Goal: Information Seeking & Learning: Learn about a topic

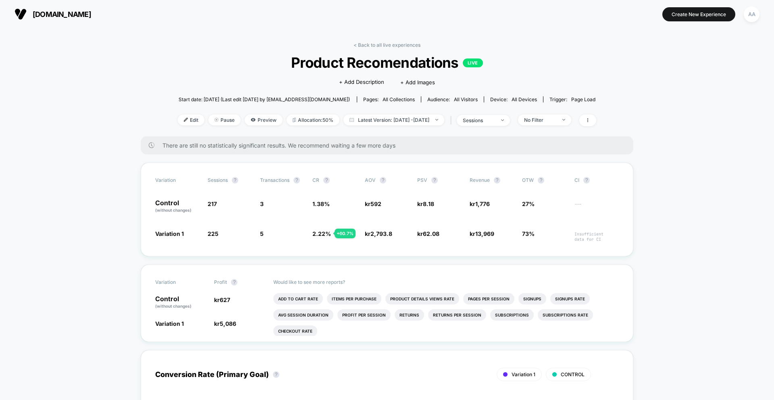
scroll to position [42, 0]
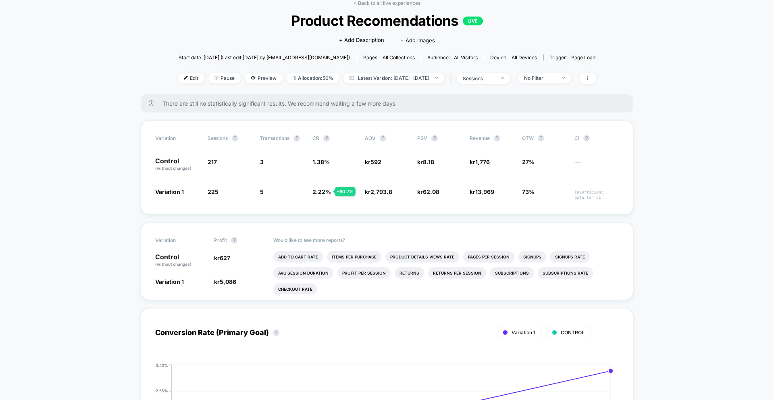
click at [368, 19] on span "Product Recomendations LIVE" at bounding box center [387, 20] width 376 height 17
click at [377, 4] on link "< Back to all live experiences" at bounding box center [386, 3] width 67 height 6
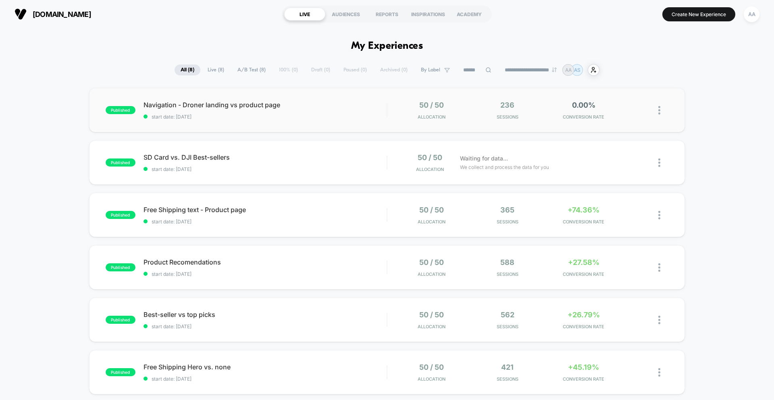
click at [381, 98] on div "published Navigation - Droner landing vs product page start date: 25.9.2025 50 …" at bounding box center [387, 110] width 596 height 44
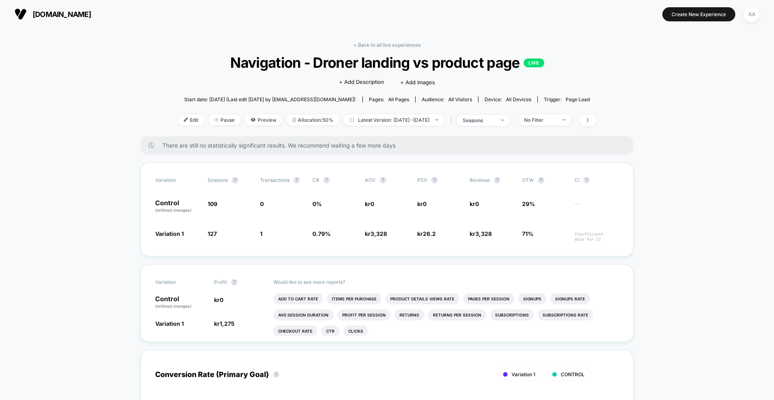
click at [424, 51] on div "< Back to all live experiences Navigation - Droner landing vs product page LIVE…" at bounding box center [387, 89] width 418 height 94
click at [412, 47] on link "< Back to all live experiences" at bounding box center [386, 45] width 67 height 6
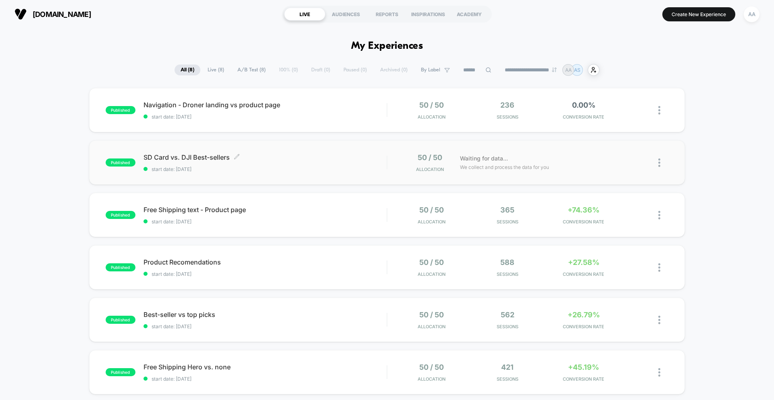
click at [293, 164] on div "SD Card vs. DJI Best-sellers Click to edit experience details Click to edit exp…" at bounding box center [264, 162] width 243 height 19
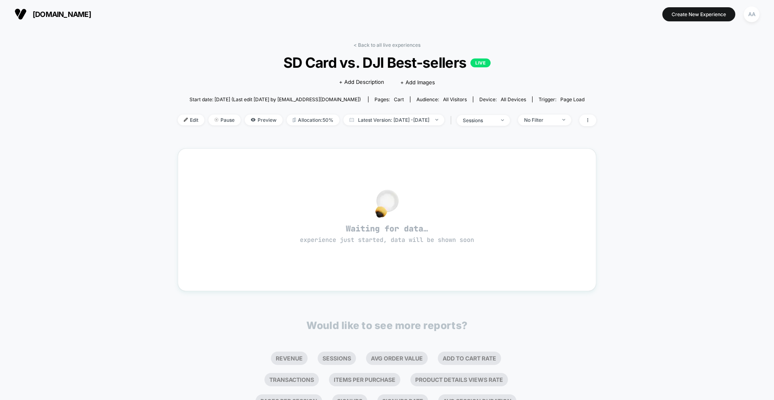
drag, startPoint x: 389, startPoint y: 24, endPoint x: 393, endPoint y: 38, distance: 14.3
click at [390, 25] on div "djistoredanmark.dk Create New Experience AA" at bounding box center [387, 14] width 774 height 28
click at [393, 38] on div "< Back to all live experiences SD Card vs. DJI Best-sellers LIVE Click to edit …" at bounding box center [387, 245] width 418 height 418
click at [395, 44] on link "< Back to all live experiences" at bounding box center [386, 45] width 67 height 6
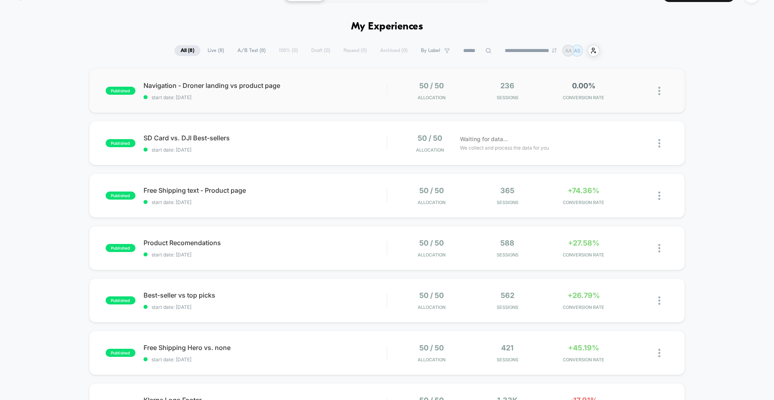
scroll to position [20, 0]
click at [225, 198] on div "Free Shipping text - Product page Click to edit experience details Click to edi…" at bounding box center [264, 194] width 243 height 19
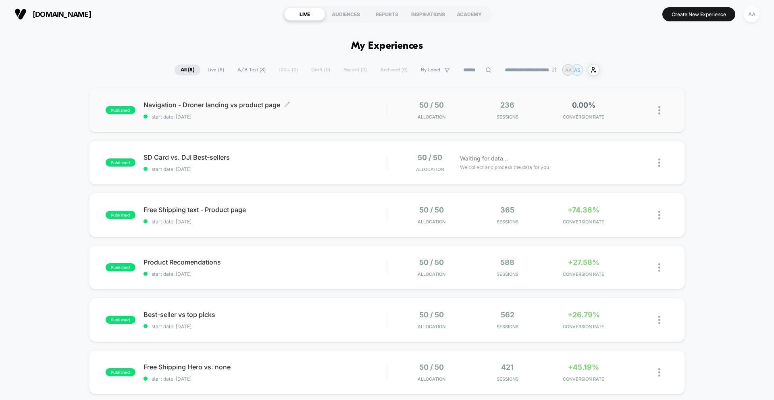
click at [275, 112] on div "Navigation - Droner landing vs product page Click to edit experience details Cl…" at bounding box center [264, 110] width 243 height 19
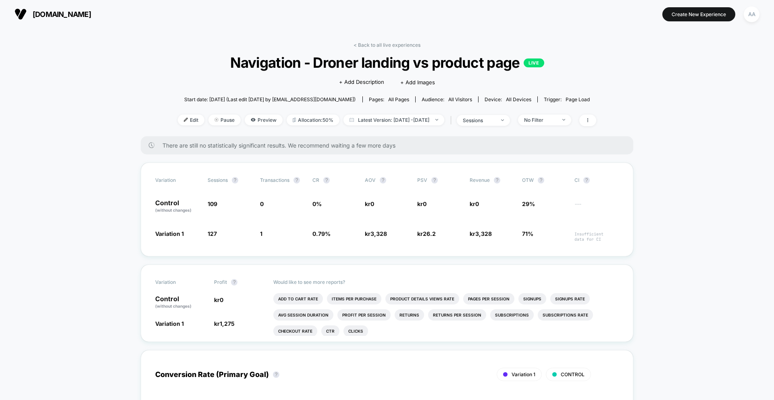
scroll to position [9, 0]
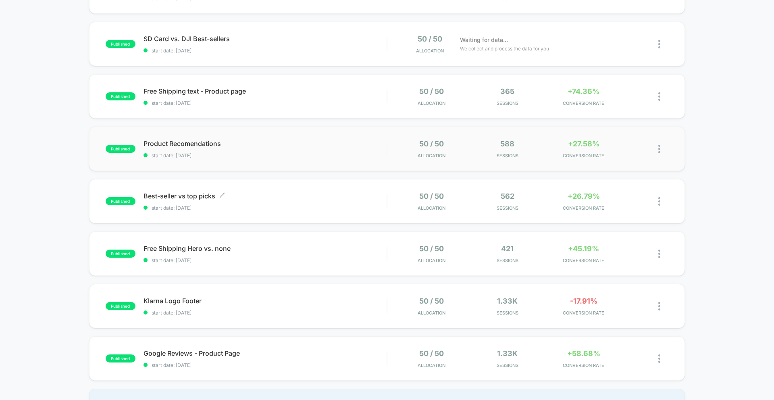
scroll to position [136, 0]
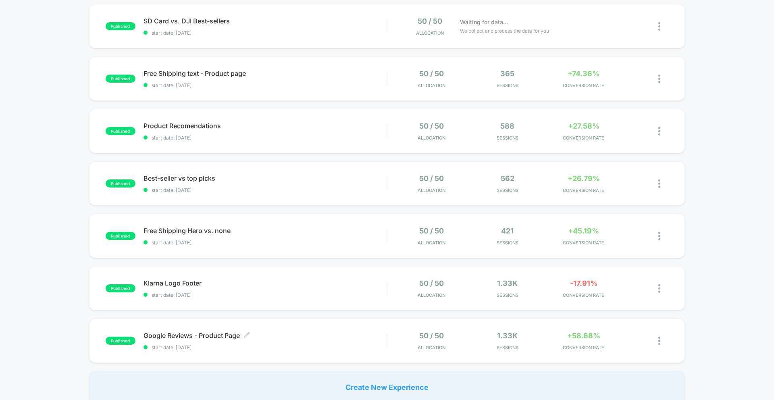
click at [282, 345] on span "start date: [DATE]" at bounding box center [264, 347] width 243 height 6
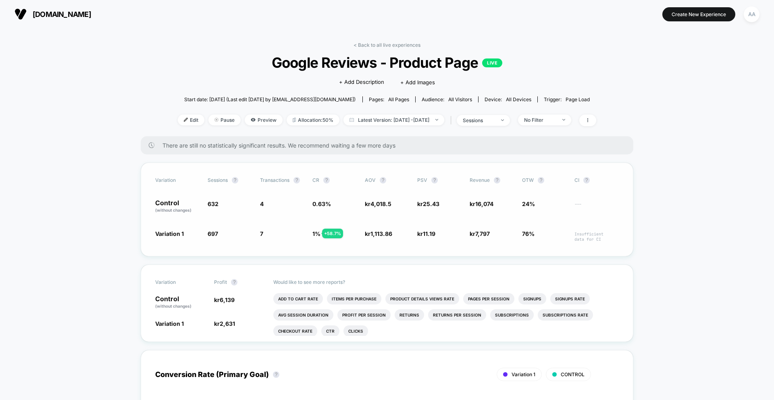
scroll to position [1, 0]
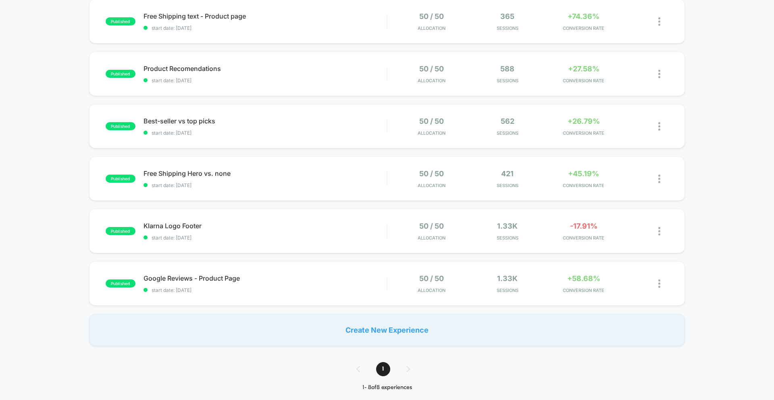
scroll to position [167, 0]
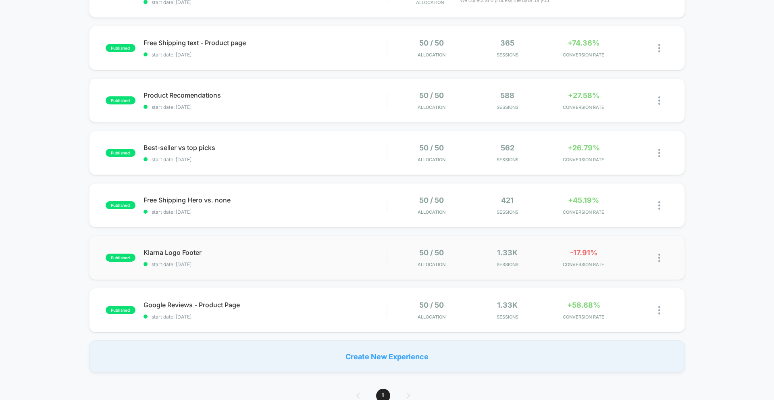
click at [305, 244] on div "published Klarna Logo Footer start date: 24.9.2025 50 / 50 Allocation 1.33k Ses…" at bounding box center [387, 257] width 596 height 44
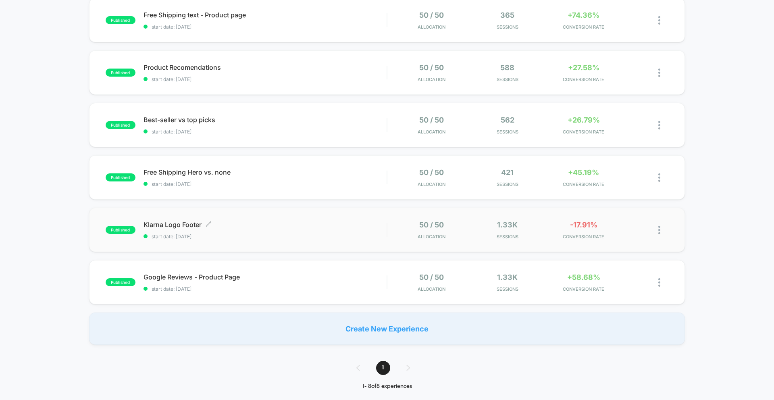
scroll to position [194, 0]
click at [291, 193] on div "published Free Shipping Hero vs. none start date: 24.9.2025 50 / 50 Allocation …" at bounding box center [387, 178] width 596 height 44
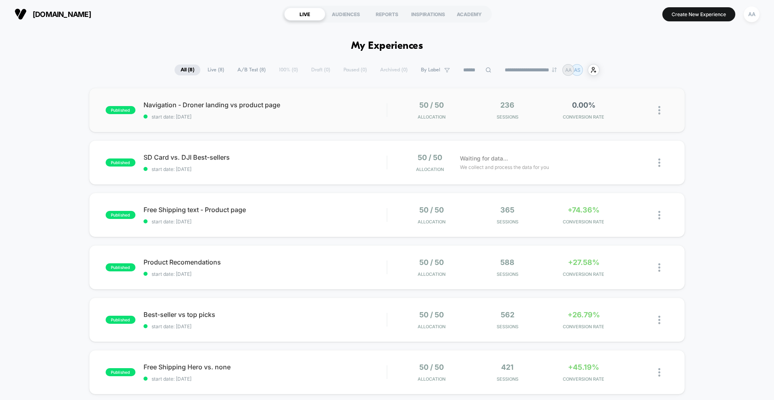
click at [225, 96] on div "published Navigation - Droner landing vs product page start date: 25.9.2025 50 …" at bounding box center [387, 110] width 596 height 44
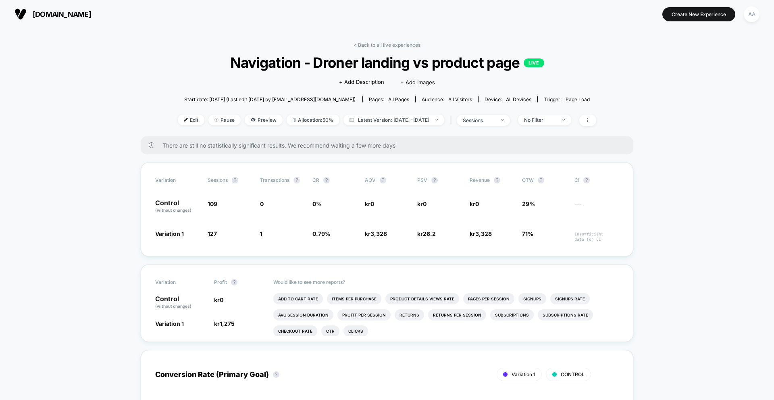
click at [409, 42] on link "< Back to all live experiences" at bounding box center [386, 45] width 67 height 6
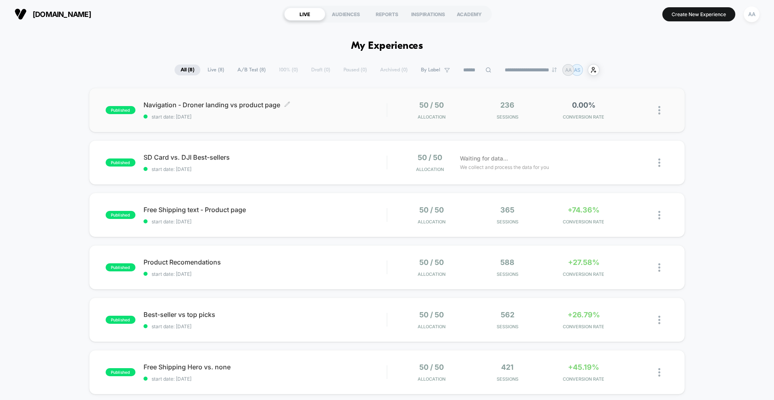
scroll to position [1, 0]
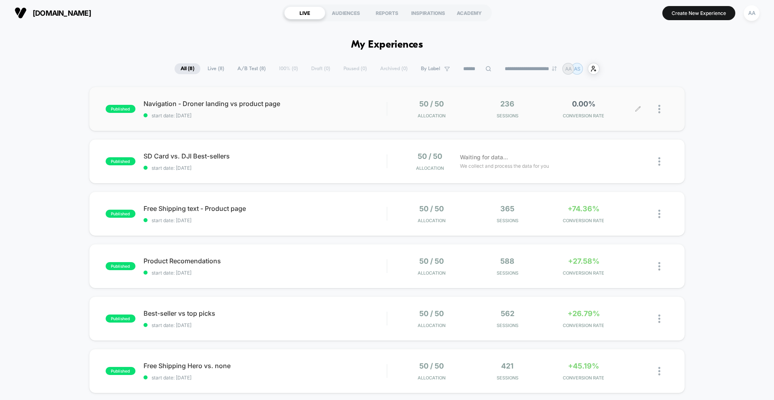
click at [664, 108] on div at bounding box center [663, 109] width 10 height 19
click at [665, 108] on div at bounding box center [663, 109] width 10 height 19
click at [36, 63] on div "**********" at bounding box center [387, 69] width 774 height 12
click at [337, 12] on div "AUDIENCES" at bounding box center [345, 12] width 41 height 13
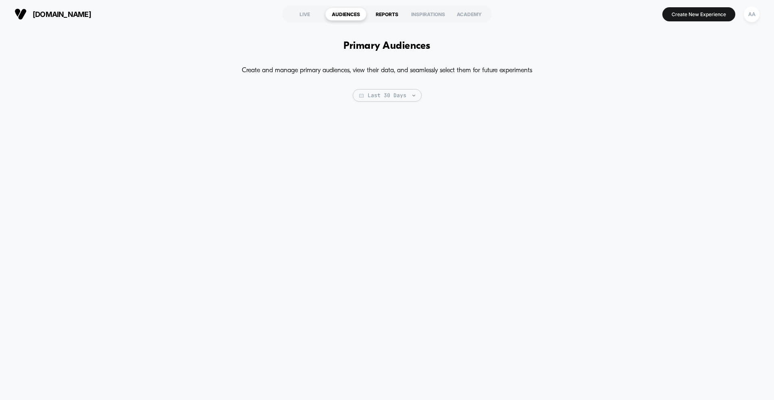
click at [390, 12] on div "REPORTS" at bounding box center [386, 14] width 41 height 13
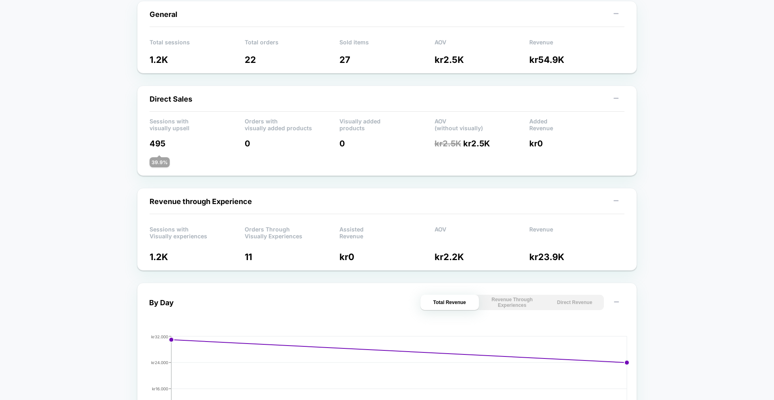
scroll to position [105, 0]
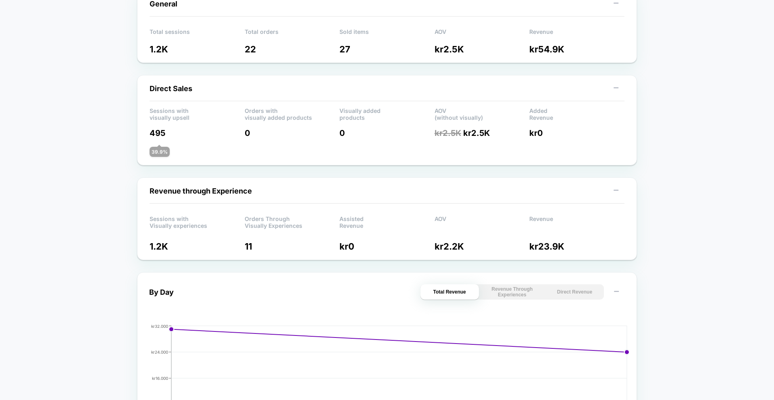
click at [171, 110] on p "Sessions with visually upsell" at bounding box center [197, 113] width 95 height 12
drag, startPoint x: 171, startPoint y: 110, endPoint x: 176, endPoint y: 110, distance: 4.4
click at [171, 110] on p "Sessions with visually upsell" at bounding box center [197, 113] width 95 height 12
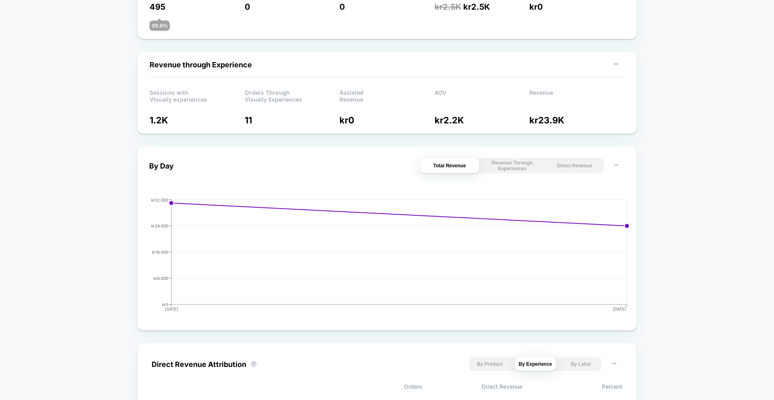
scroll to position [0, 0]
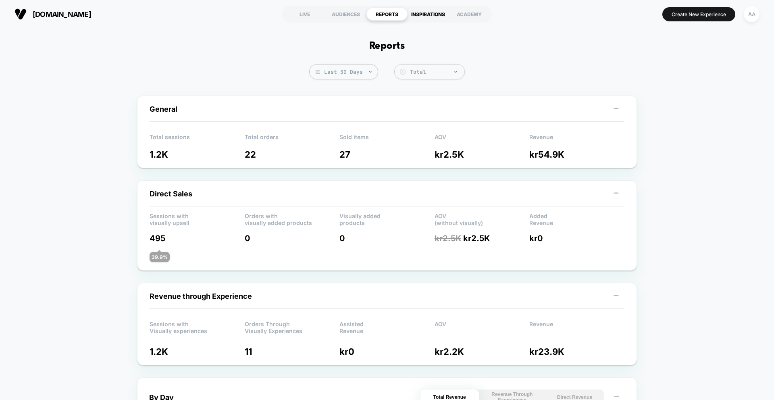
click at [420, 15] on div "INSPIRATIONS" at bounding box center [427, 14] width 41 height 13
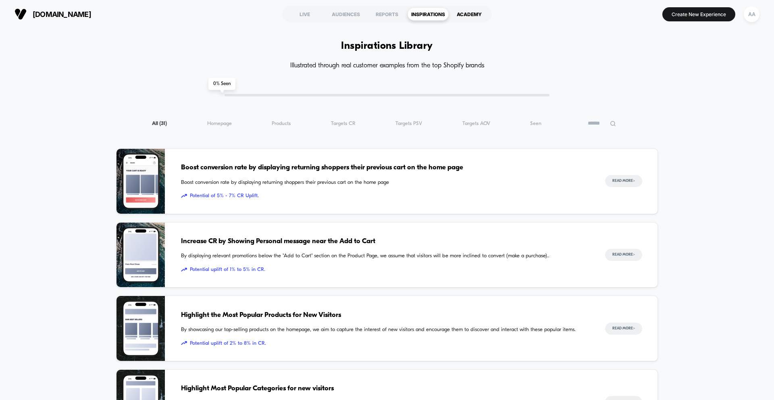
click at [464, 19] on div "ACADEMY" at bounding box center [469, 14] width 41 height 13
click at [355, 17] on div "AUDIENCES" at bounding box center [345, 14] width 41 height 13
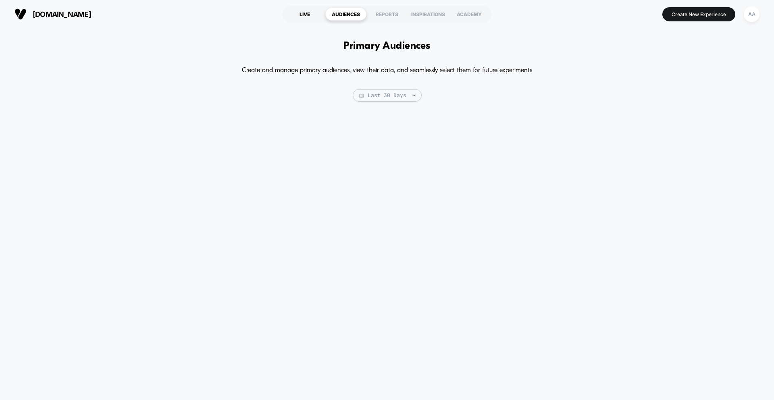
click at [312, 17] on div "LIVE" at bounding box center [304, 14] width 41 height 13
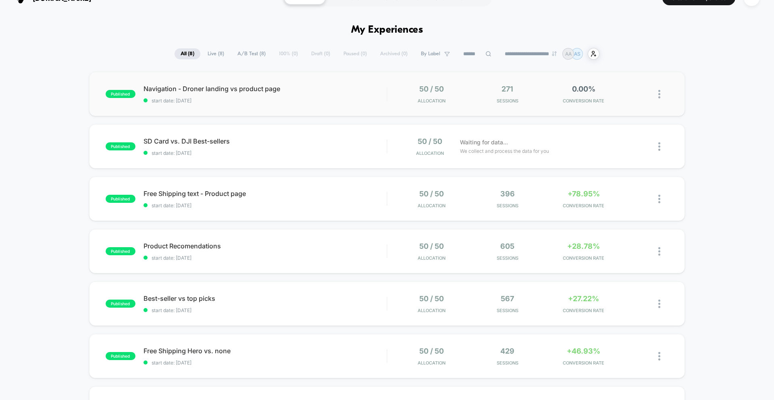
scroll to position [22, 0]
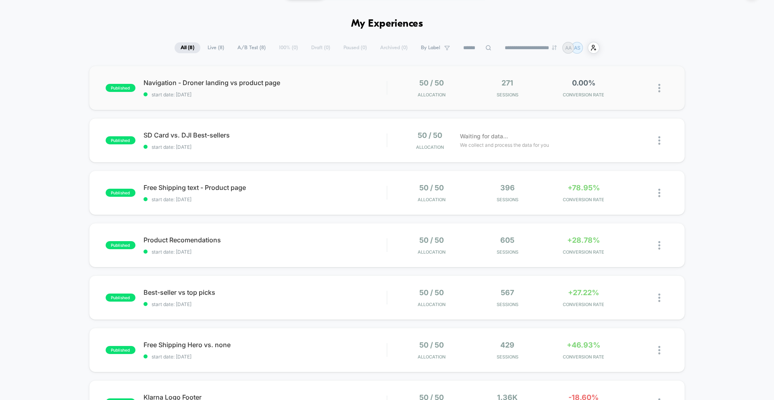
click at [403, 93] on div "50 / 50 Allocation" at bounding box center [431, 88] width 72 height 19
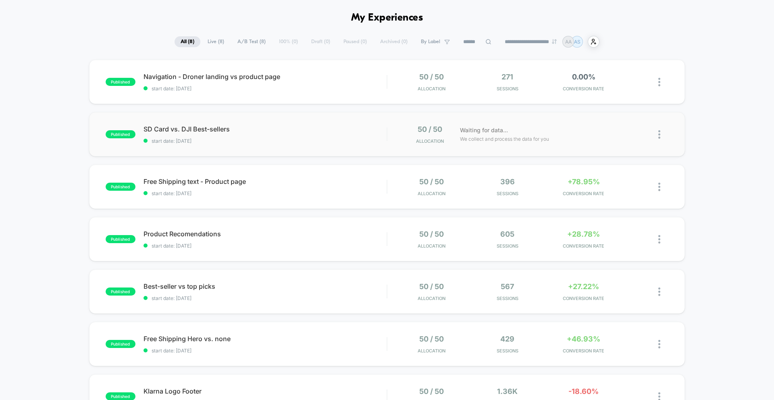
scroll to position [31, 0]
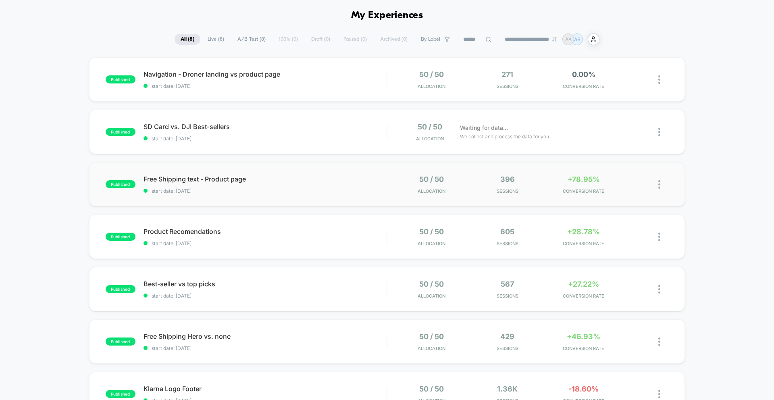
click at [330, 166] on div "published Free Shipping text - Product page start date: 25.9.2025 50 / 50 Alloc…" at bounding box center [387, 184] width 596 height 44
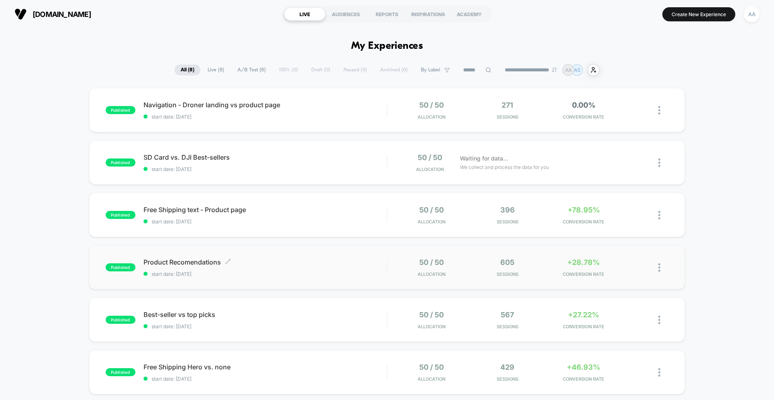
click at [188, 260] on span "Product Recomendations Click to edit experience details" at bounding box center [264, 262] width 243 height 8
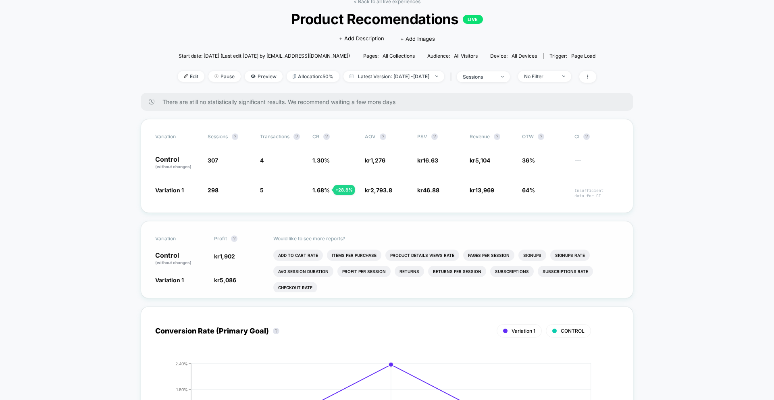
scroll to position [46, 0]
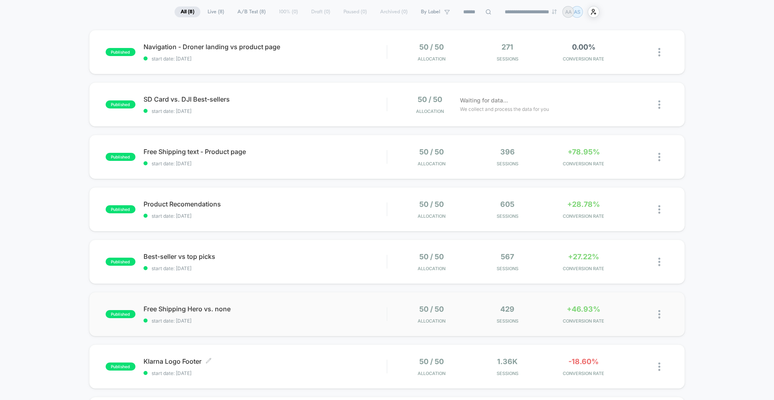
scroll to position [62, 0]
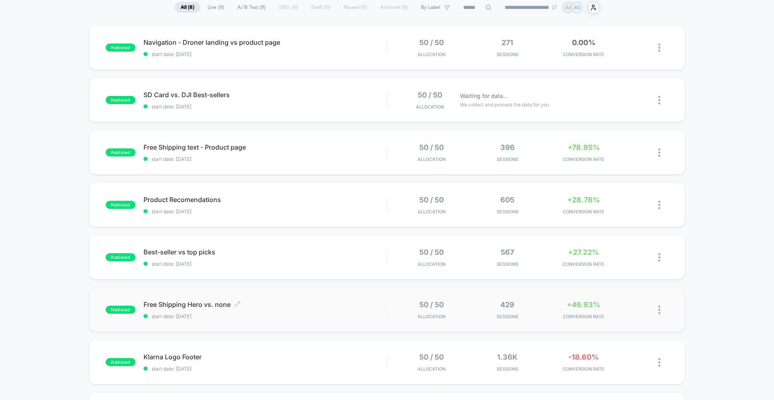
click at [197, 301] on span "Free Shipping Hero vs. none Click to edit experience details" at bounding box center [264, 304] width 243 height 8
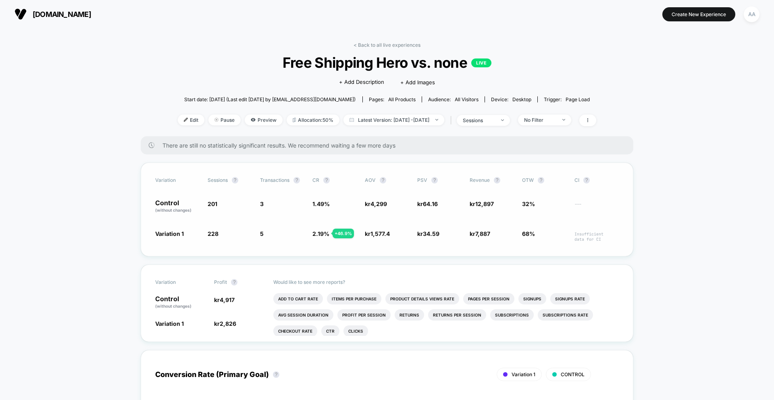
click at [314, 227] on div "Variation Sessions ? Transactions ? CR ? AOV ? PSV ? Revenue ? OTW ? CI ? Contr…" at bounding box center [387, 209] width 492 height 94
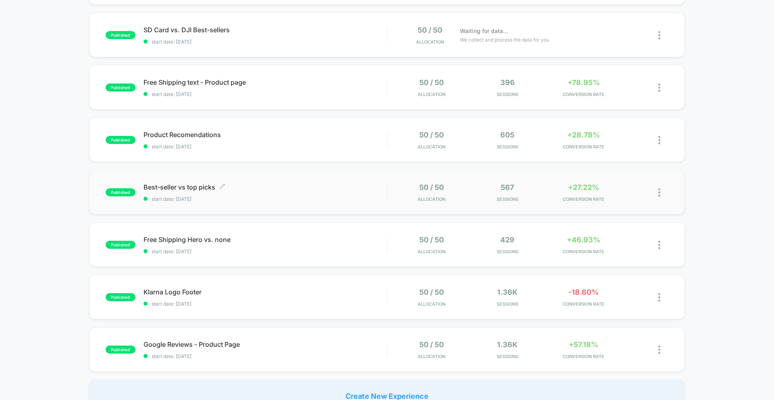
scroll to position [183, 0]
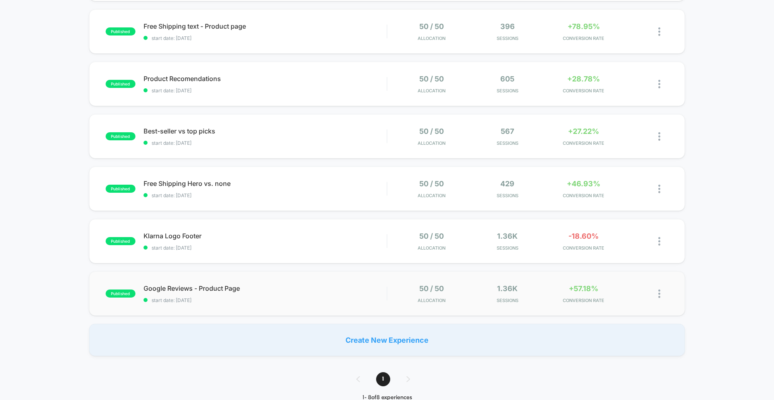
click at [283, 273] on div "published Google Reviews - Product Page start date: 24.9.2025 50 / 50 Allocatio…" at bounding box center [387, 293] width 596 height 44
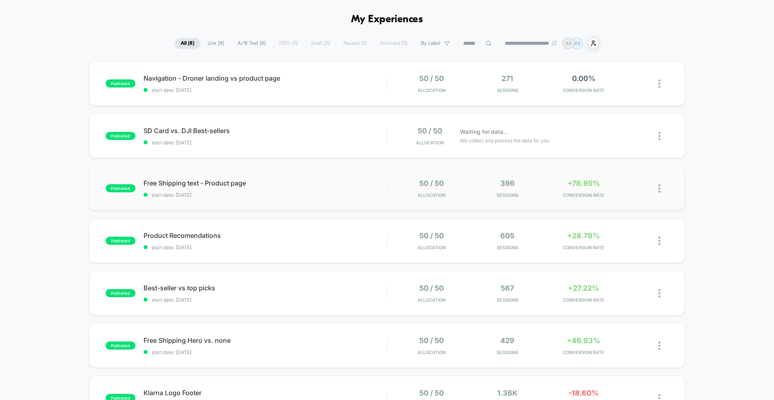
scroll to position [27, 0]
click at [663, 83] on div at bounding box center [663, 82] width 10 height 19
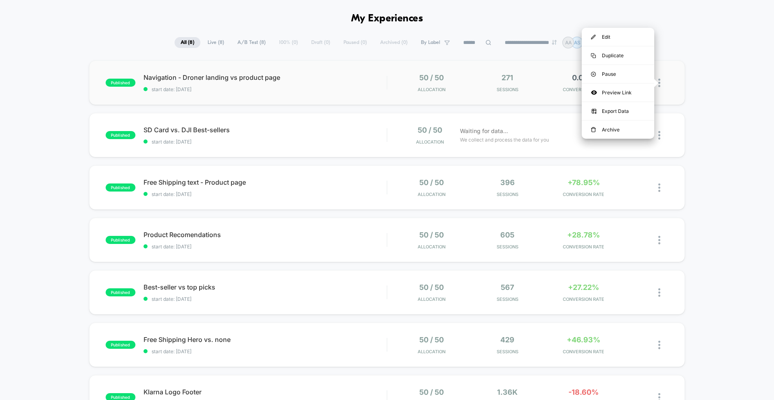
click at [677, 85] on div "published Navigation - Droner landing vs product page start date: 25.9.2025 50 …" at bounding box center [387, 82] width 596 height 44
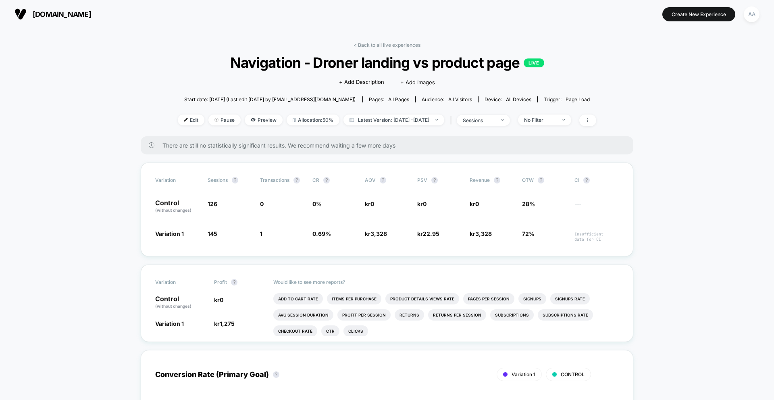
click at [386, 43] on link "< Back to all live experiences" at bounding box center [386, 45] width 67 height 6
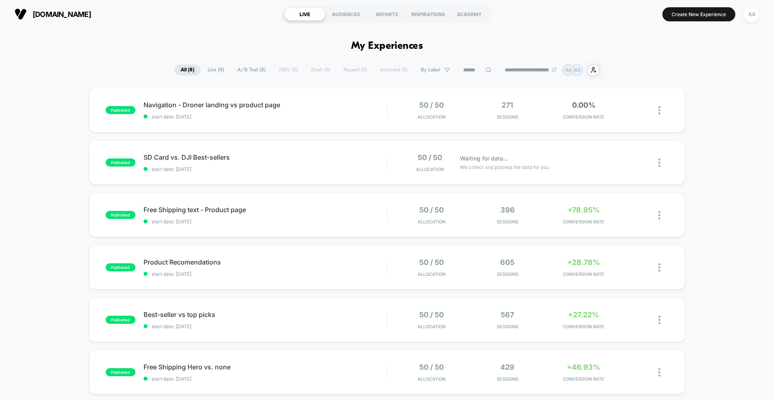
click at [666, 190] on div "published Navigation - Droner landing vs product page start date: 25.9.2025 50 …" at bounding box center [387, 313] width 774 height 451
click at [661, 113] on div at bounding box center [663, 110] width 10 height 19
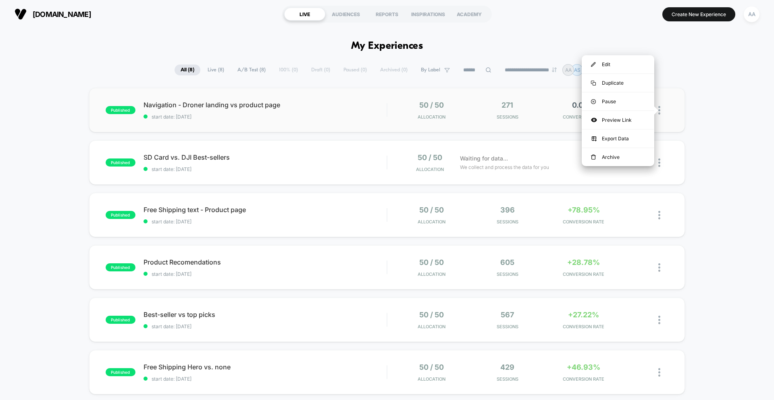
click at [669, 113] on div "published Navigation - Droner landing vs product page start date: 25.9.2025 50 …" at bounding box center [387, 110] width 596 height 44
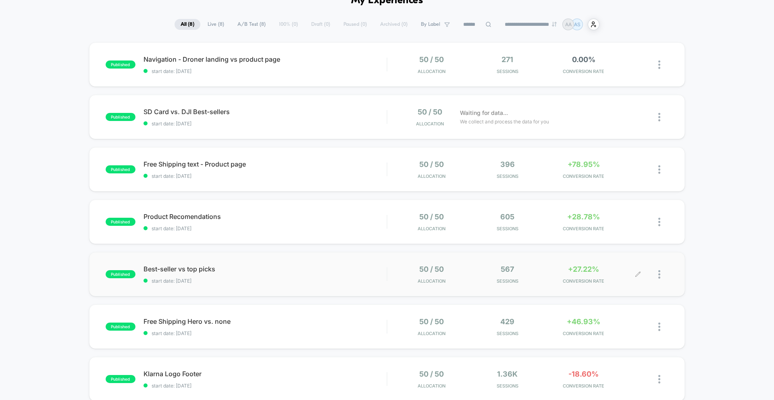
scroll to position [70, 0]
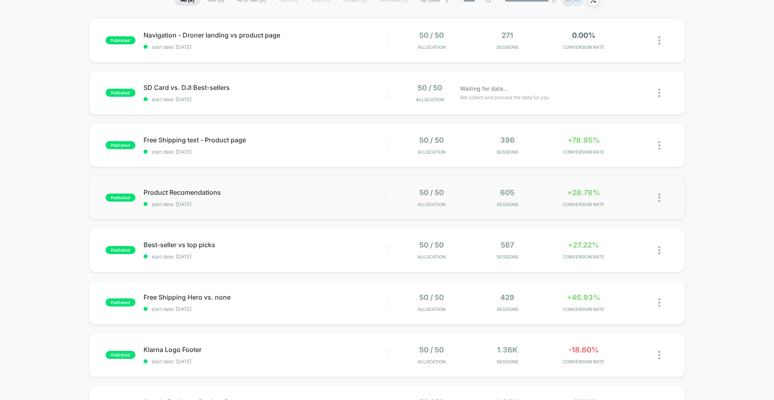
click at [337, 197] on div "Product Recomendations start date: 24.9.2025" at bounding box center [264, 197] width 243 height 19
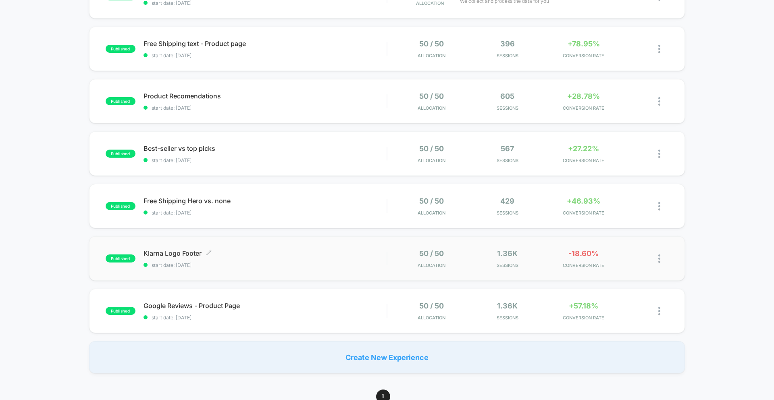
scroll to position [168, 0]
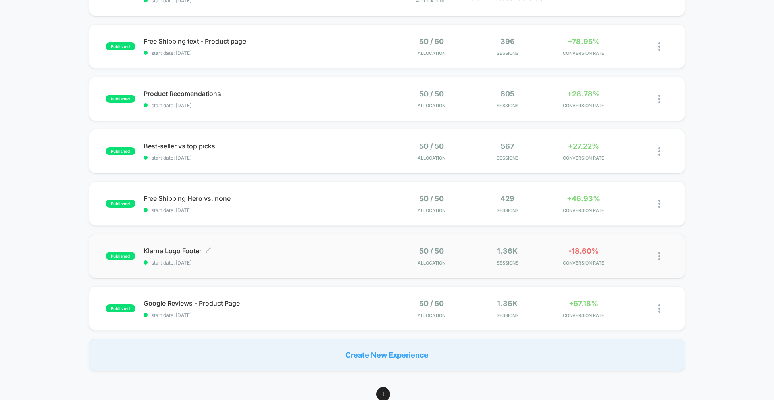
click at [278, 273] on div "published Klarna Logo Footer Click to edit experience details Click to edit exp…" at bounding box center [387, 256] width 596 height 44
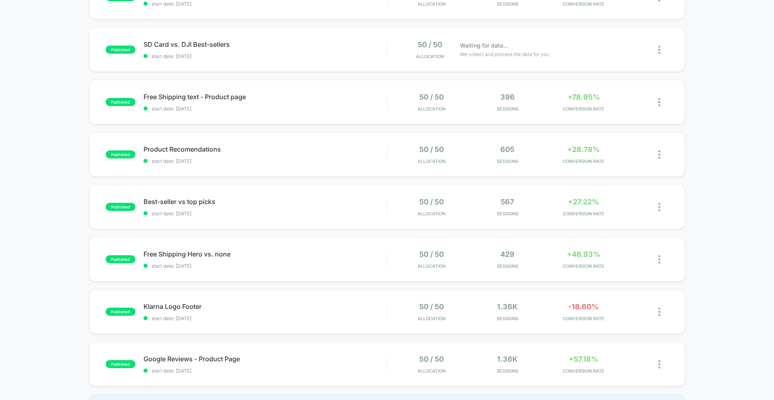
scroll to position [84, 0]
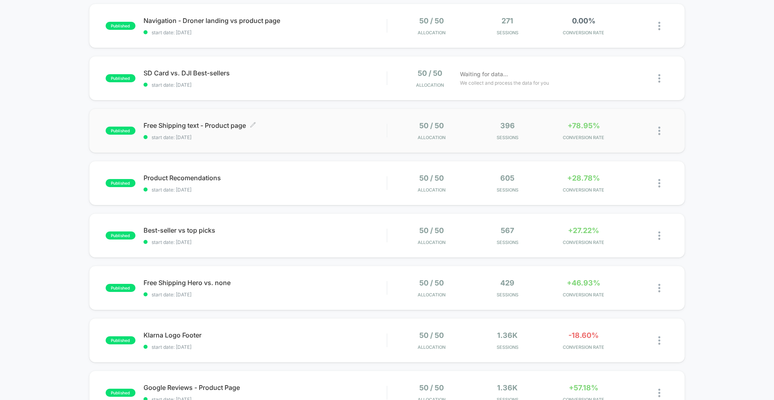
click at [196, 124] on span "Free Shipping text - Product page Click to edit experience details" at bounding box center [264, 125] width 243 height 8
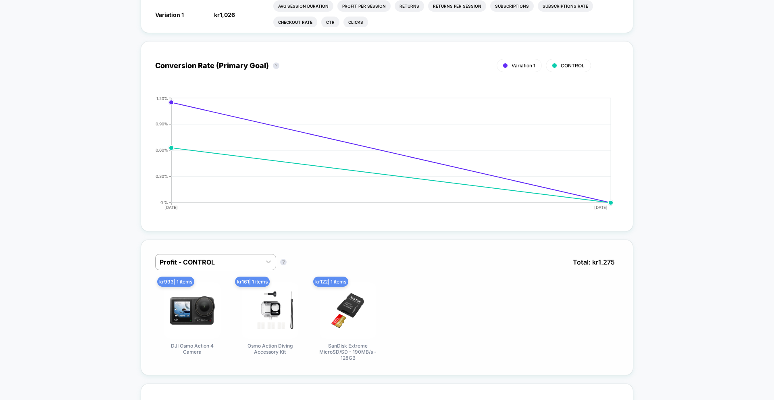
scroll to position [313, 0]
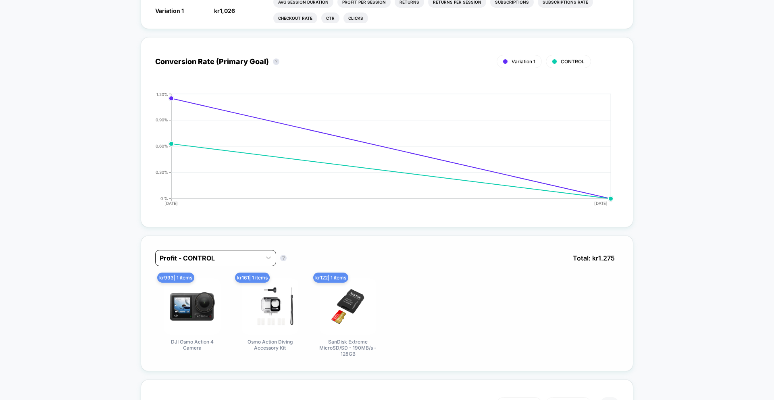
click at [253, 257] on div at bounding box center [209, 258] width 98 height 10
click at [215, 297] on div "Profit - Variation 1" at bounding box center [215, 292] width 121 height 15
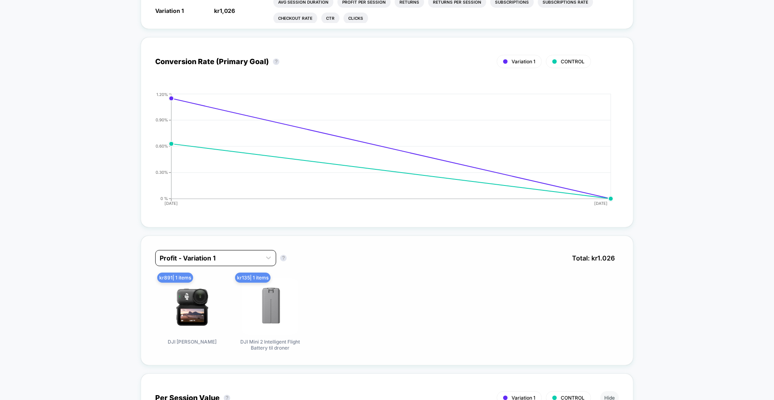
click at [253, 251] on div "Profit - Variation 1" at bounding box center [209, 257] width 106 height 13
drag, startPoint x: 245, startPoint y: 278, endPoint x: 246, endPoint y: 269, distance: 9.3
click at [245, 278] on div "Profit - CONTROL" at bounding box center [215, 278] width 121 height 15
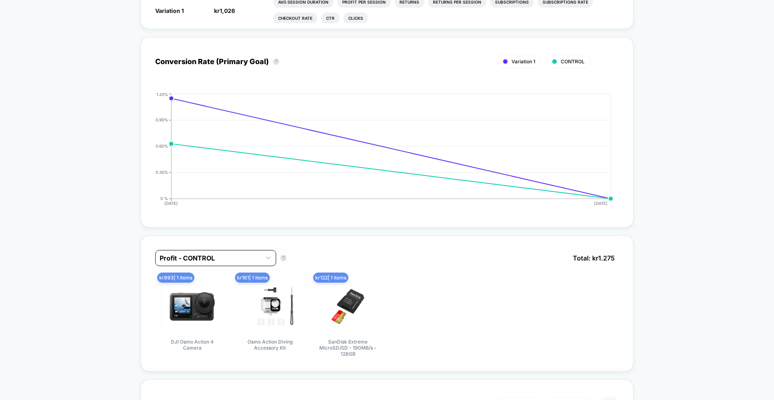
click at [246, 256] on div at bounding box center [209, 258] width 98 height 10
click at [247, 292] on div "Profit - Variation 1" at bounding box center [215, 292] width 121 height 15
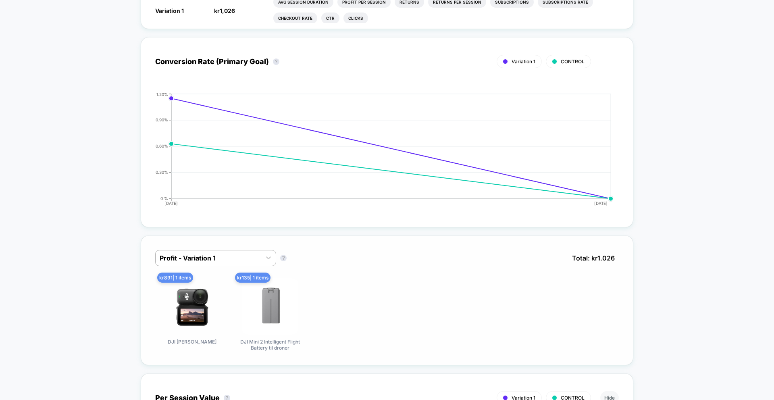
drag, startPoint x: 204, startPoint y: 255, endPoint x: 212, endPoint y: 268, distance: 14.8
click at [204, 255] on div at bounding box center [209, 258] width 98 height 10
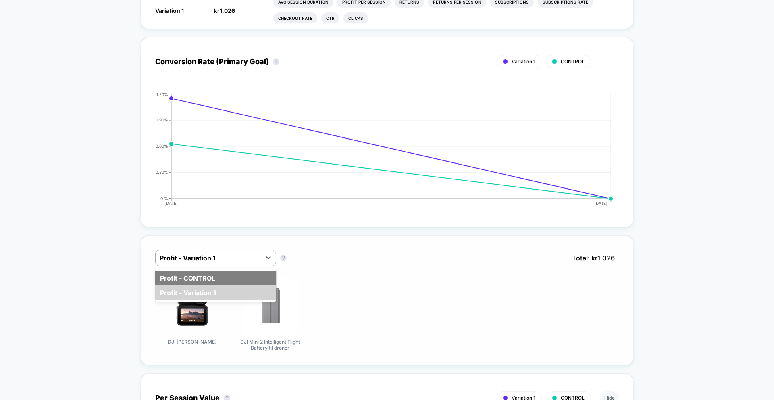
click at [215, 272] on div "Profit - CONTROL" at bounding box center [215, 278] width 121 height 15
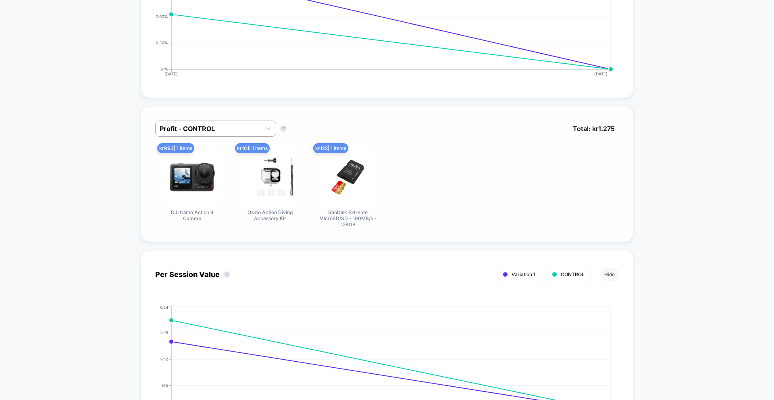
scroll to position [442, 0]
